Goal: Information Seeking & Learning: Learn about a topic

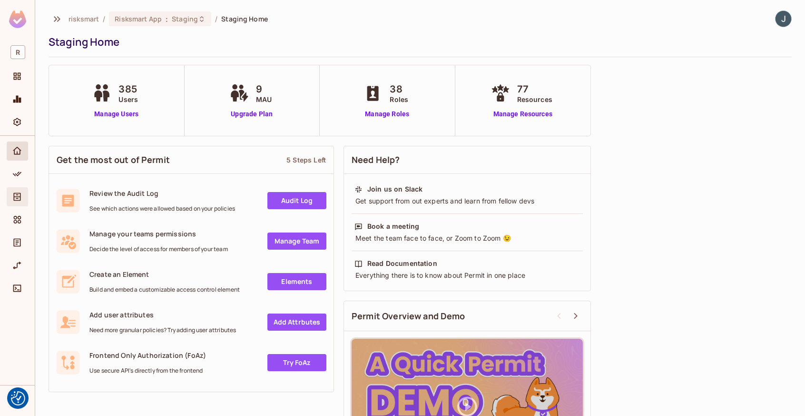
click at [11, 198] on span "Directory" at bounding box center [16, 196] width 11 height 11
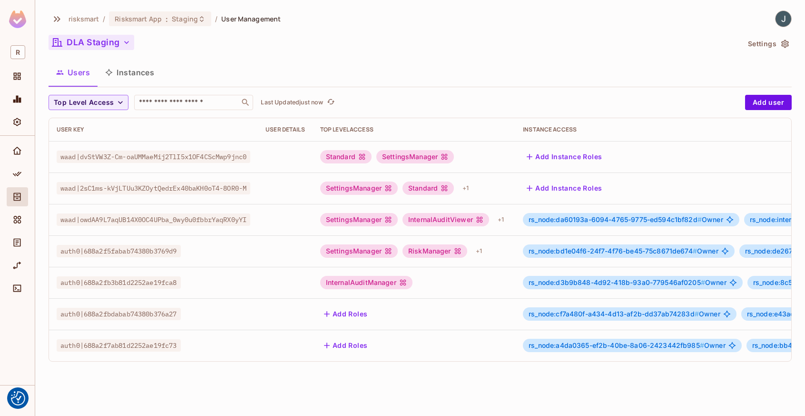
click at [106, 50] on button "DLA Staging" at bounding box center [92, 42] width 86 height 15
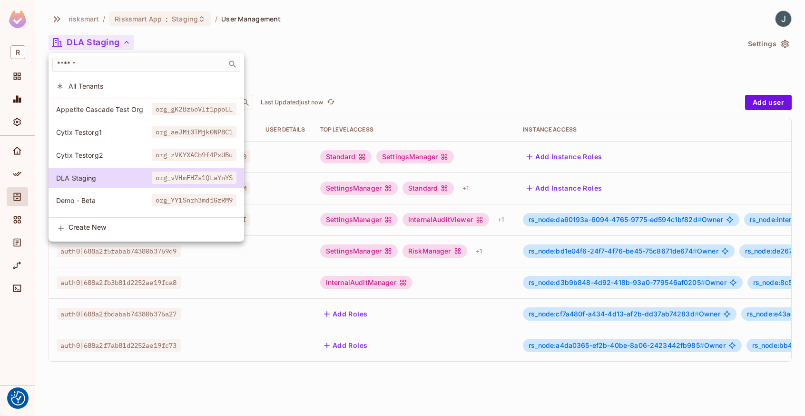
click at [221, 17] on div at bounding box center [402, 208] width 805 height 416
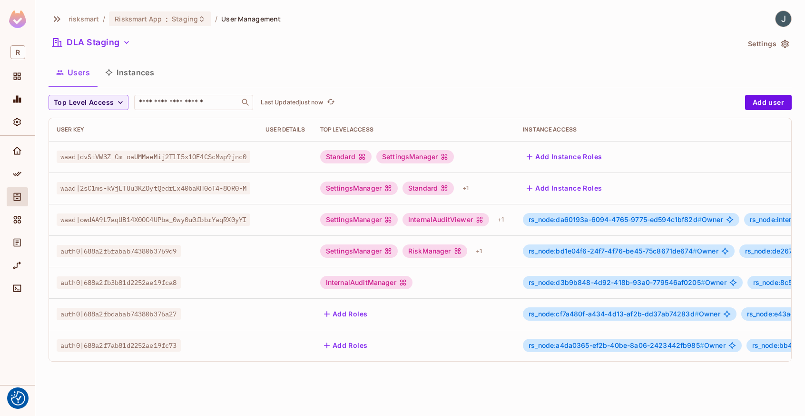
click at [94, 50] on div "DLA Staging" at bounding box center [394, 44] width 691 height 18
click at [108, 48] on button "DLA Staging" at bounding box center [92, 42] width 86 height 15
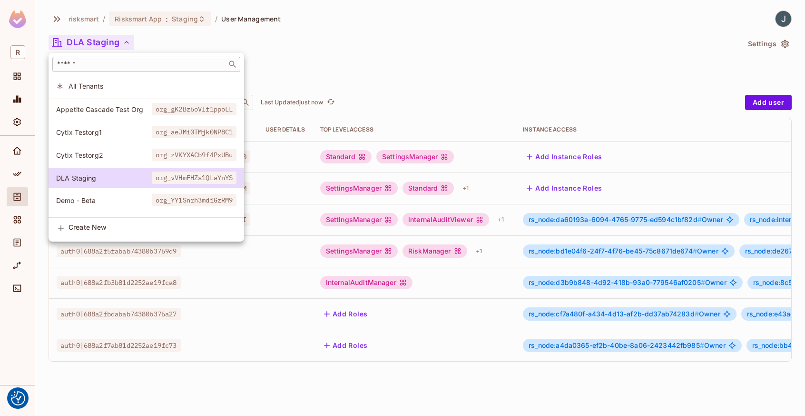
click at [127, 68] on input "text" at bounding box center [139, 65] width 169 height 10
type input "*****"
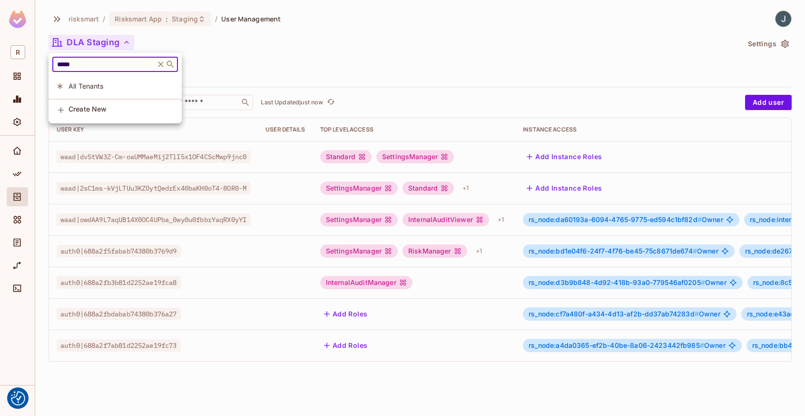
click at [163, 66] on icon at bounding box center [161, 65] width 10 height 10
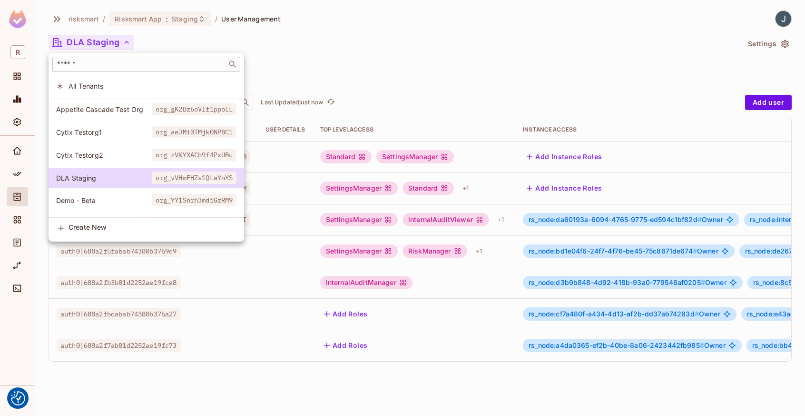
click at [171, 20] on div at bounding box center [402, 208] width 805 height 416
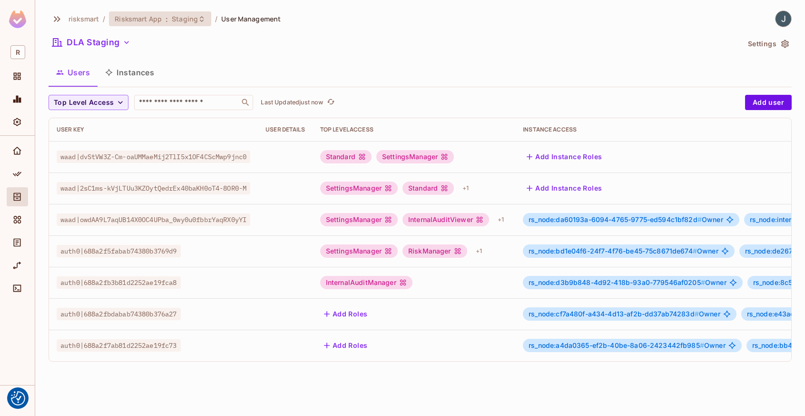
click at [177, 19] on span "Staging" at bounding box center [185, 18] width 26 height 9
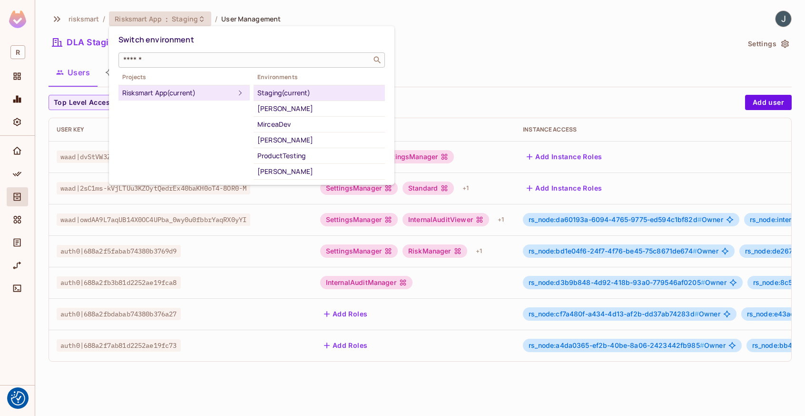
click at [153, 60] on input "text" at bounding box center [245, 60] width 248 height 10
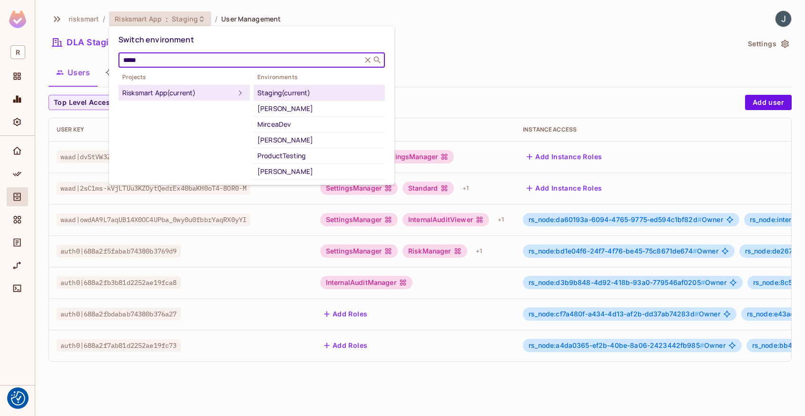
type input "*****"
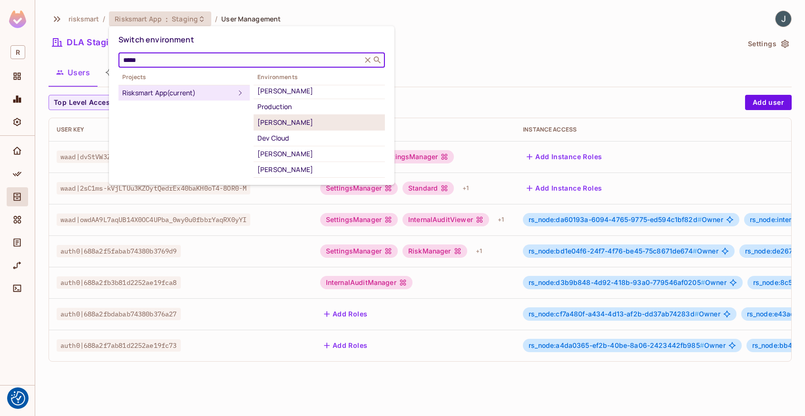
scroll to position [168, 0]
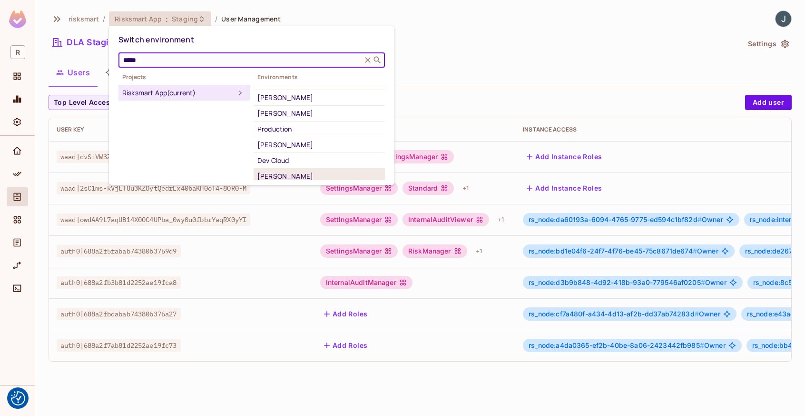
click at [283, 169] on li "[PERSON_NAME]" at bounding box center [319, 177] width 131 height 16
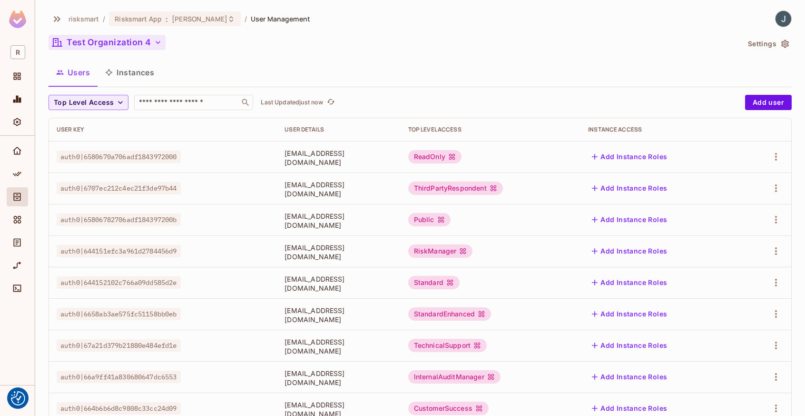
click at [135, 44] on button "Test Organization 4" at bounding box center [107, 42] width 117 height 15
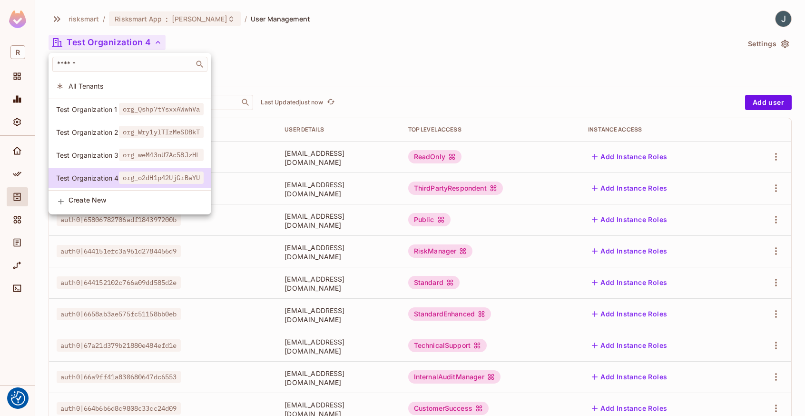
click at [107, 106] on span "Test Organization 1" at bounding box center [87, 109] width 63 height 9
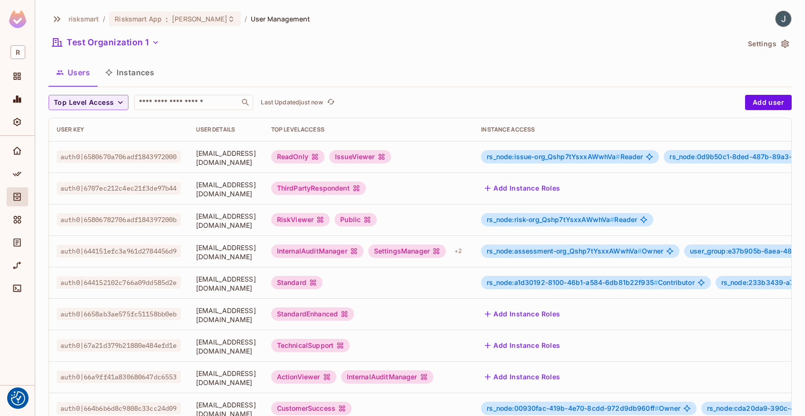
scroll to position [15, 0]
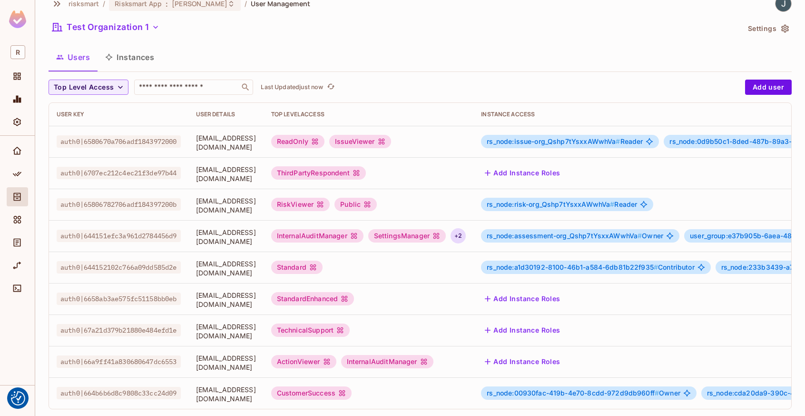
click at [466, 233] on div "+ 2" at bounding box center [458, 235] width 15 height 15
drag, startPoint x: 317, startPoint y: 58, endPoint x: 311, endPoint y: 57, distance: 6.3
click at [317, 57] on div at bounding box center [402, 208] width 805 height 416
click at [157, 57] on button "Instances" at bounding box center [130, 57] width 64 height 24
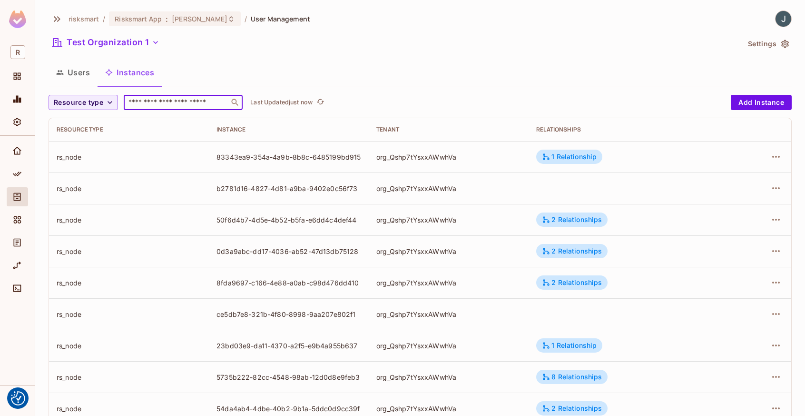
click at [206, 106] on input "text" at bounding box center [177, 103] width 100 height 10
paste input "**********"
type input "**********"
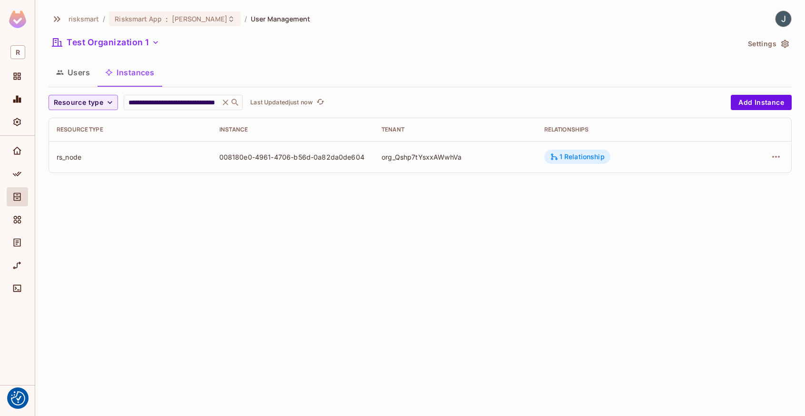
click at [601, 158] on div "1 Relationship" at bounding box center [577, 156] width 55 height 9
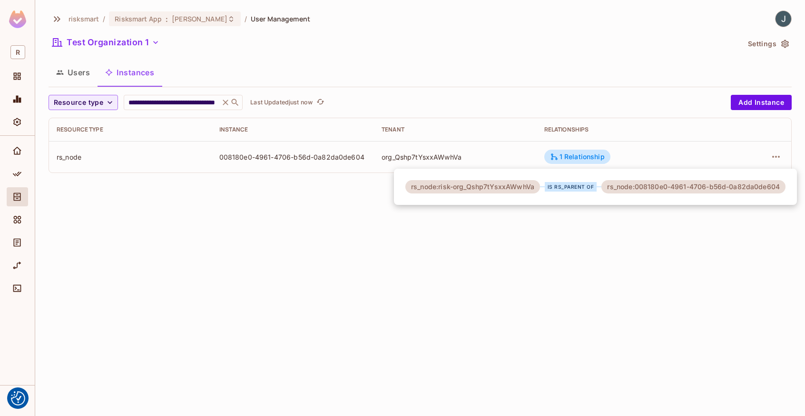
click at [60, 78] on div at bounding box center [402, 208] width 805 height 416
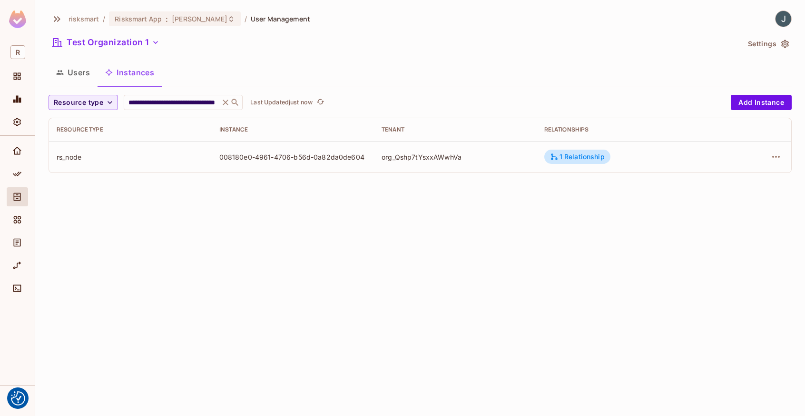
click at [70, 76] on button "Users" at bounding box center [73, 72] width 49 height 24
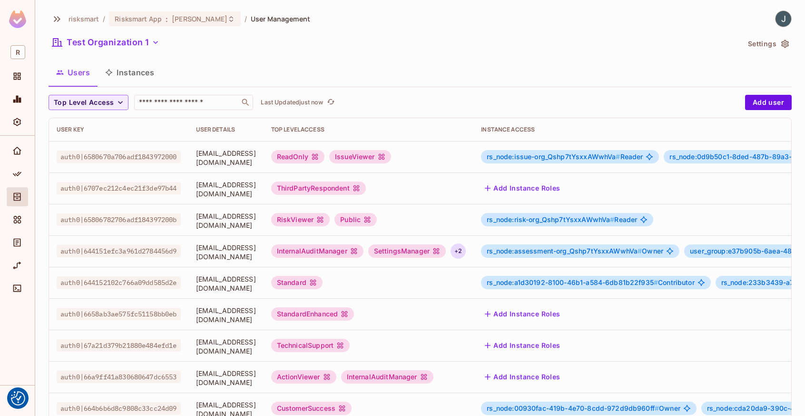
click at [466, 250] on div "+ 2" at bounding box center [458, 250] width 15 height 15
click at [504, 250] on div at bounding box center [402, 208] width 805 height 416
click at [642, 251] on span "rs_node:assessment-org_Qshp7tYsxxAWwhVa #" at bounding box center [564, 251] width 155 height 8
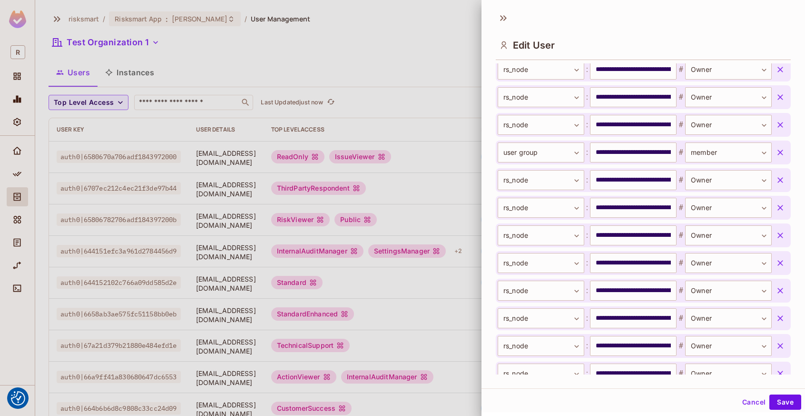
scroll to position [858, 0]
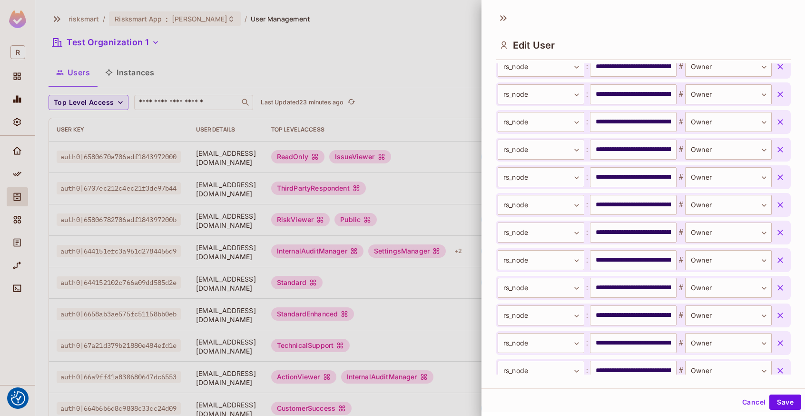
click at [27, 250] on div at bounding box center [402, 208] width 805 height 416
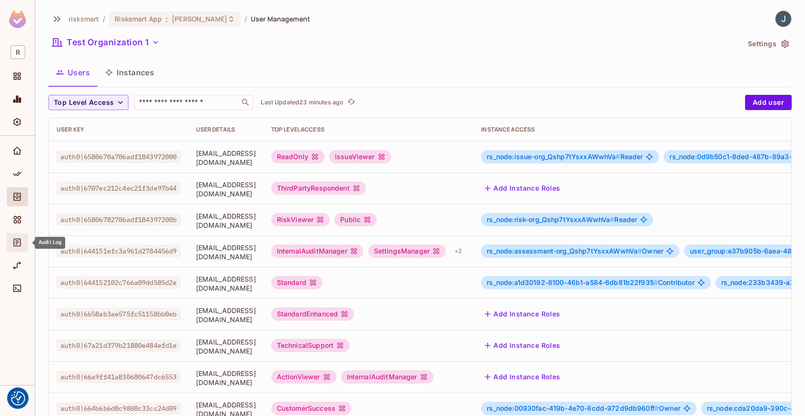
click at [27, 244] on div "Audit Log" at bounding box center [17, 242] width 21 height 19
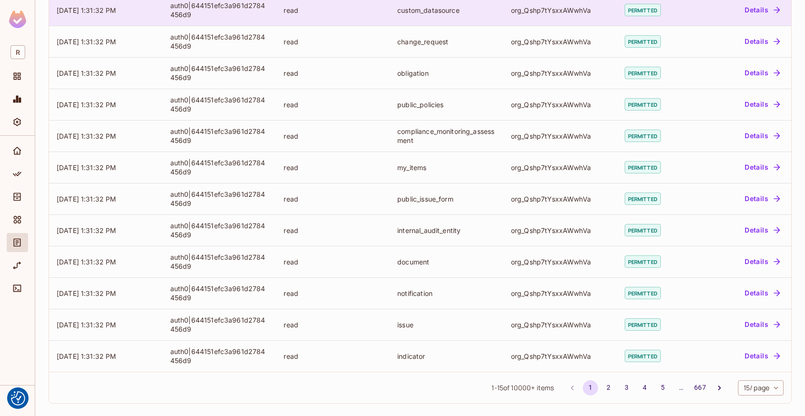
scroll to position [212, 0]
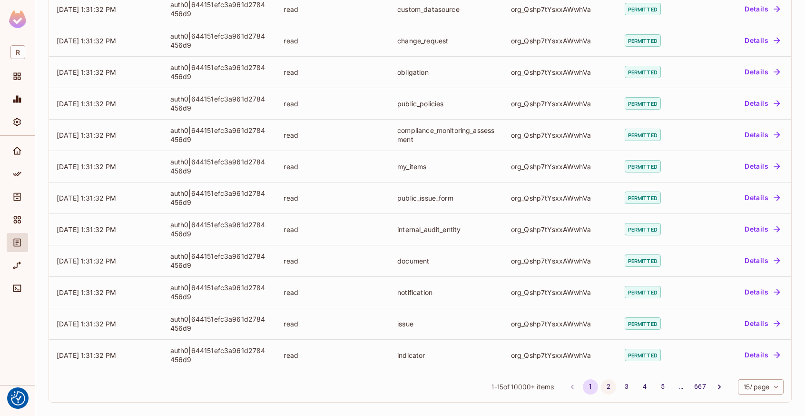
click at [601, 388] on button "2" at bounding box center [608, 386] width 15 height 15
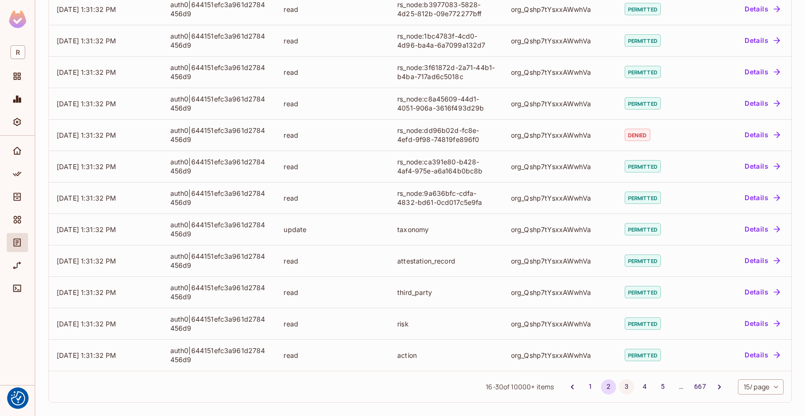
click at [619, 389] on button "3" at bounding box center [626, 386] width 15 height 15
click at [637, 388] on button "4" at bounding box center [644, 386] width 15 height 15
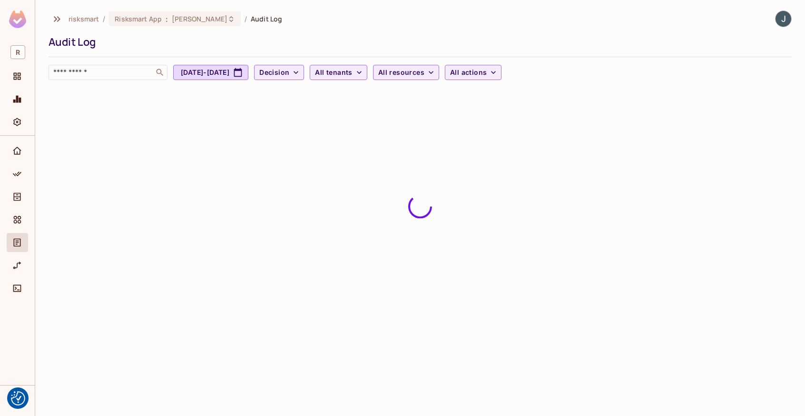
scroll to position [0, 0]
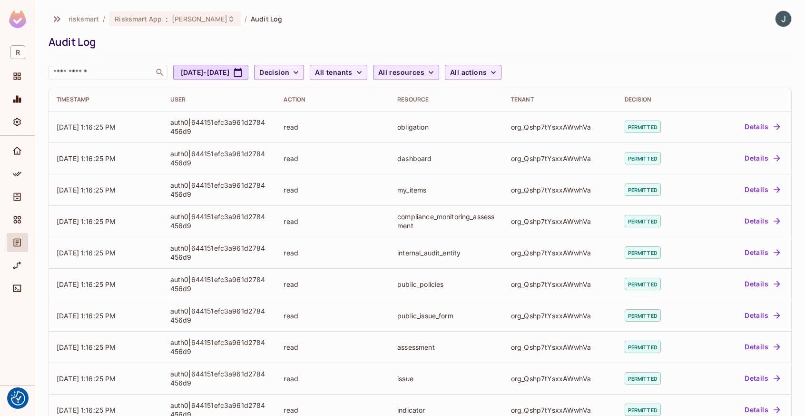
click at [425, 69] on span "All resources" at bounding box center [401, 73] width 46 height 12
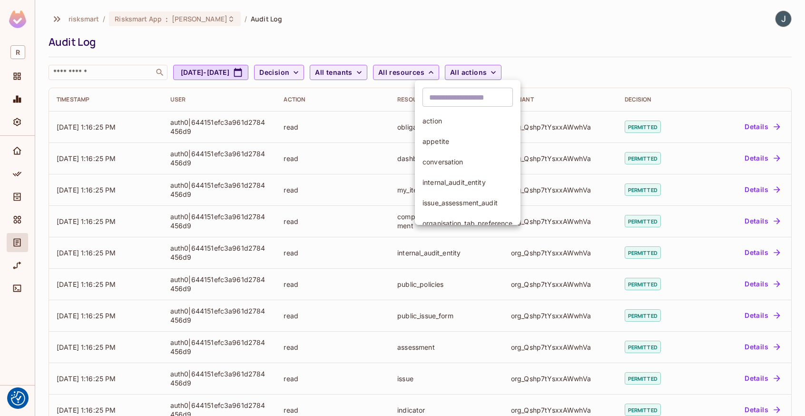
click at [452, 94] on input "text" at bounding box center [468, 97] width 90 height 19
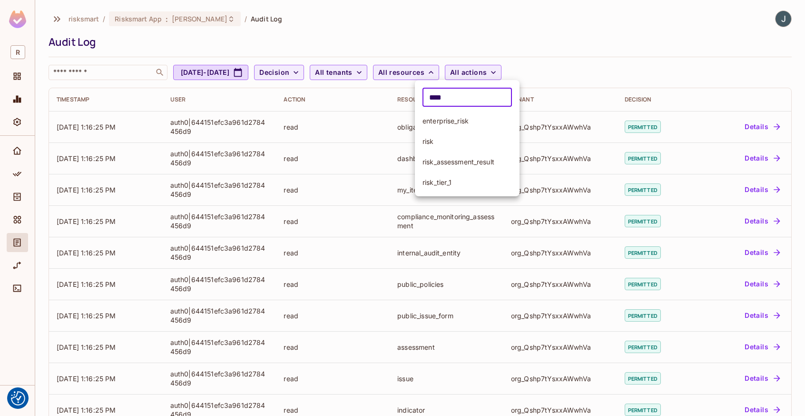
type input "****"
click at [455, 146] on li "risk" at bounding box center [467, 141] width 105 height 20
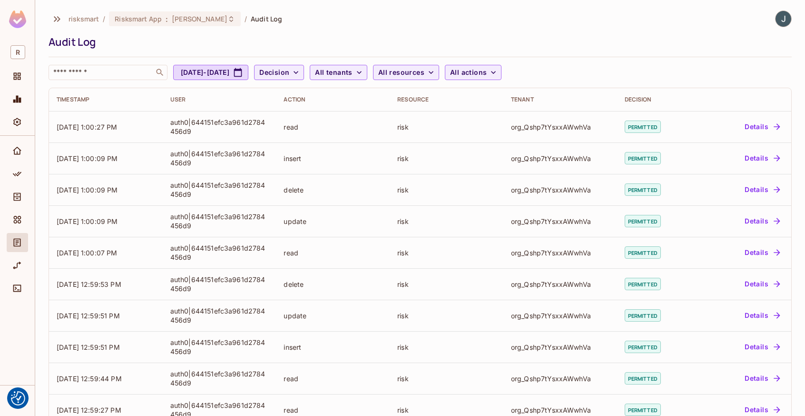
click at [617, 52] on div "risksmart / Risksmart App : JamesDev / Audit Log Audit Log ​ [DATE] - [DATE] De…" at bounding box center [421, 45] width 744 height 70
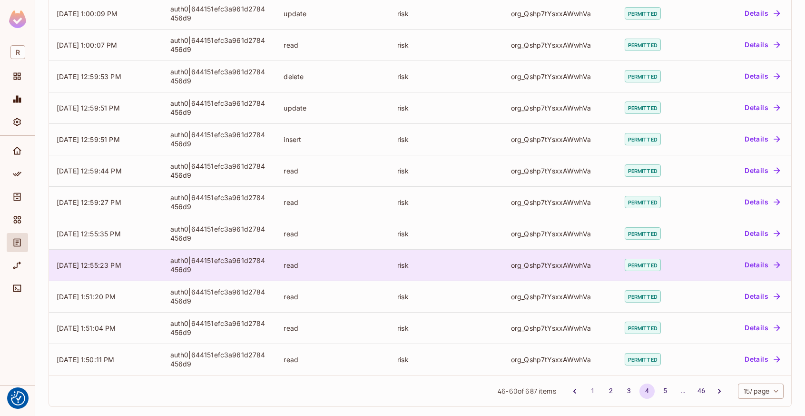
scroll to position [212, 0]
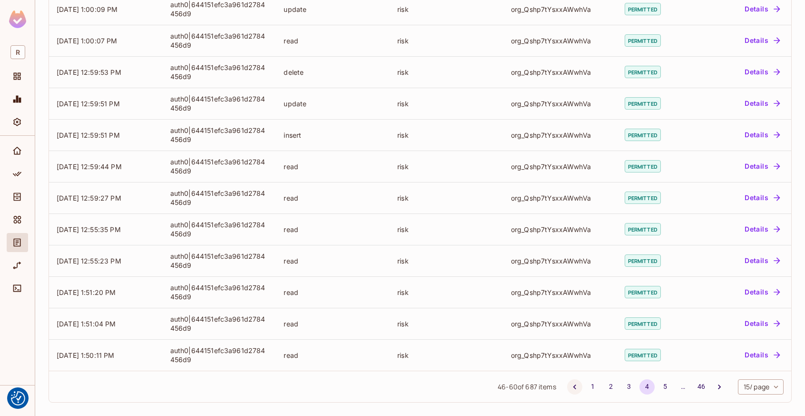
click at [570, 385] on icon "Go to previous page" at bounding box center [575, 387] width 10 height 10
click at [586, 388] on button "1" at bounding box center [593, 386] width 15 height 15
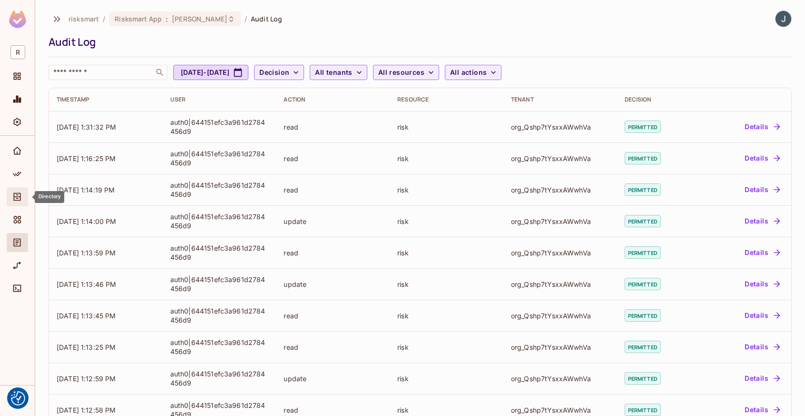
click at [20, 195] on icon "Directory" at bounding box center [17, 197] width 10 height 10
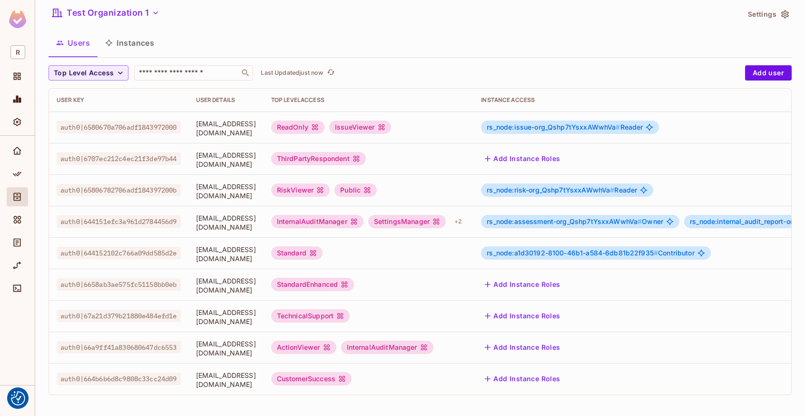
scroll to position [37, 0]
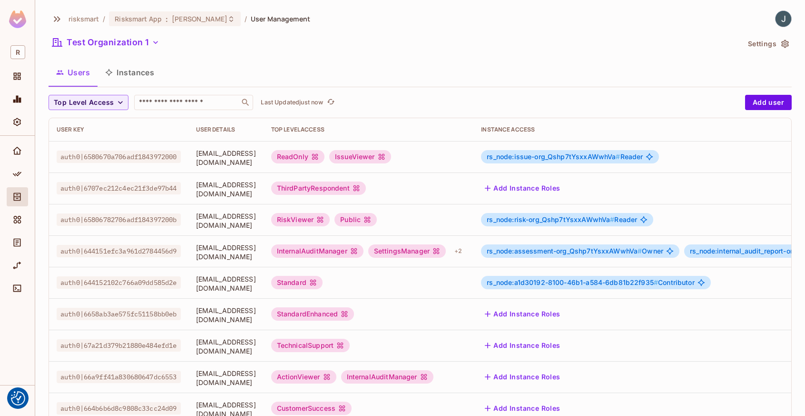
scroll to position [37, 0]
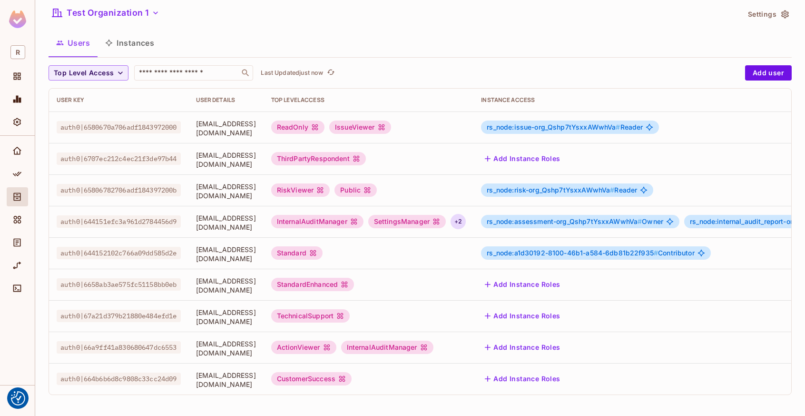
click at [466, 214] on div "+ 2" at bounding box center [458, 221] width 15 height 15
click at [500, 214] on div at bounding box center [402, 208] width 805 height 416
click at [466, 217] on div "+ 2" at bounding box center [458, 221] width 15 height 15
click at [498, 217] on div at bounding box center [402, 208] width 805 height 416
